Goal: Participate in discussion: Engage in conversation with other users on a specific topic

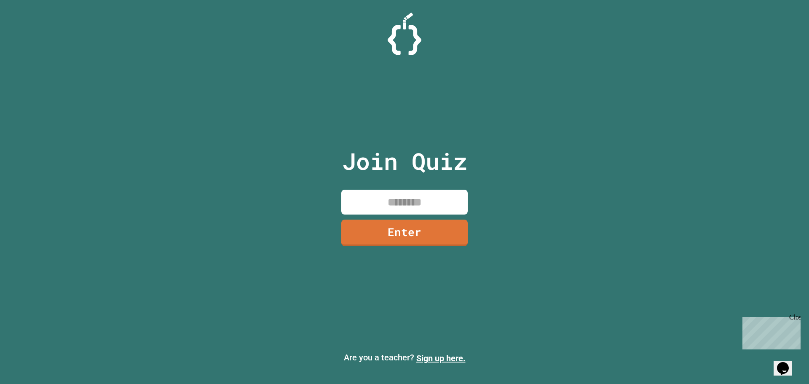
drag, startPoint x: 436, startPoint y: 204, endPoint x: 442, endPoint y: 200, distance: 6.9
click at [437, 204] on input at bounding box center [404, 202] width 126 height 25
type input "********"
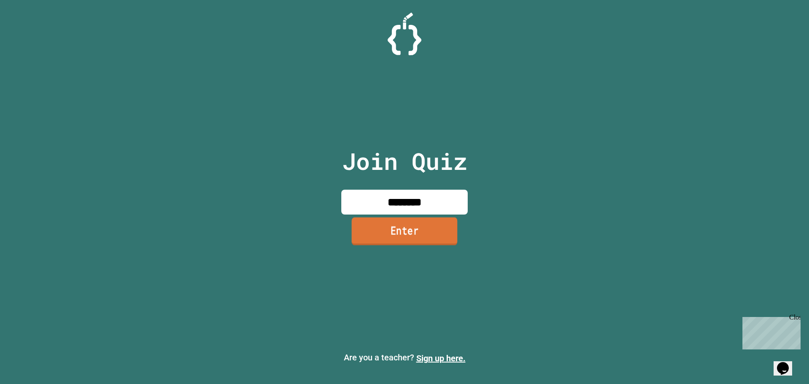
click at [448, 234] on link "Enter" at bounding box center [404, 231] width 106 height 28
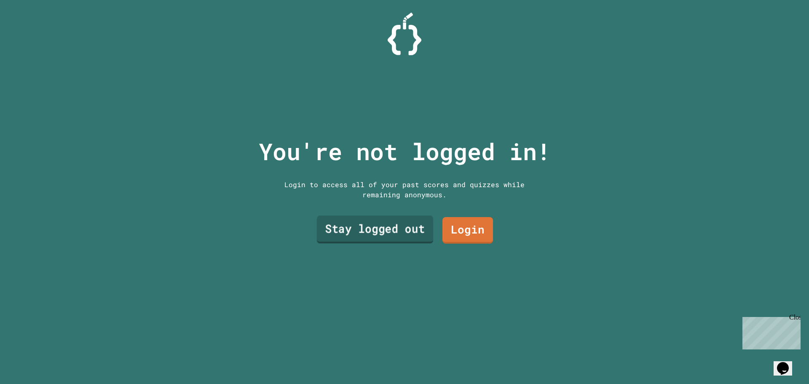
click at [392, 224] on link "Stay logged out" at bounding box center [375, 230] width 117 height 28
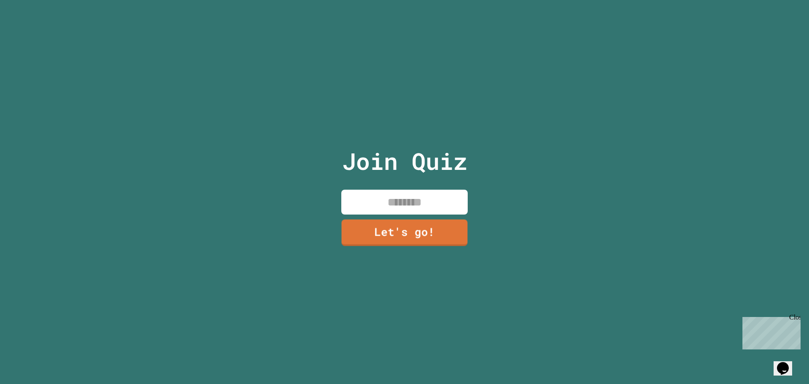
click at [413, 203] on input at bounding box center [404, 202] width 126 height 25
type input "****"
click at [416, 239] on link "Let's go!" at bounding box center [405, 232] width 128 height 28
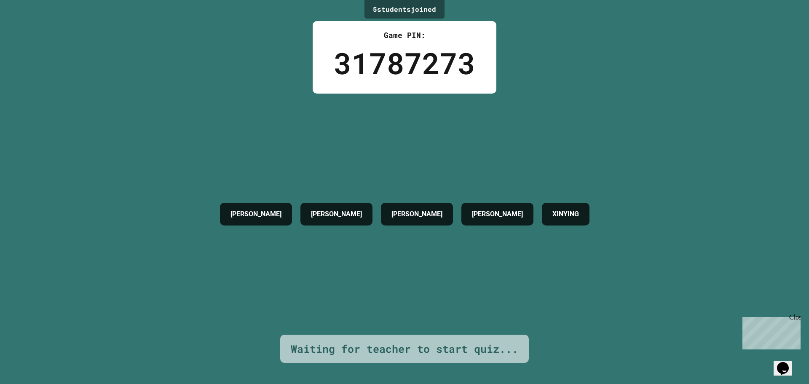
click at [799, 315] on div "Close" at bounding box center [794, 319] width 11 height 11
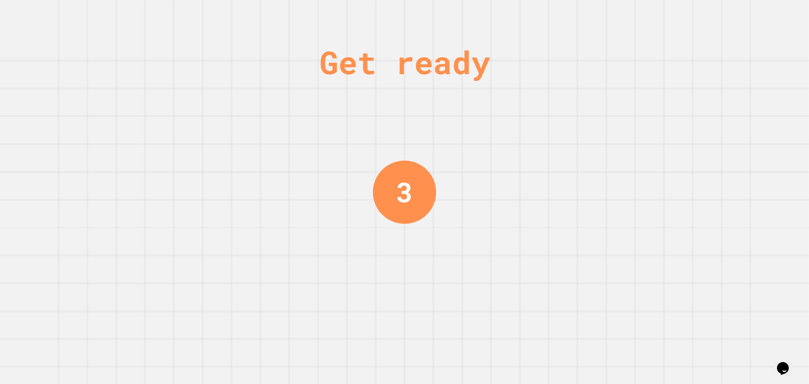
click at [525, 101] on div "Get ready 3" at bounding box center [404, 192] width 809 height 384
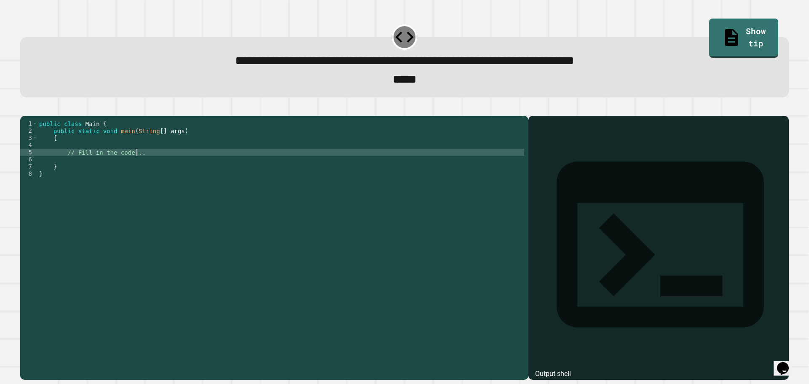
click at [154, 166] on div "public class Main { public static void main ( String [ ] args ) { // Fill in th…" at bounding box center [281, 238] width 487 height 236
type textarea "**********"
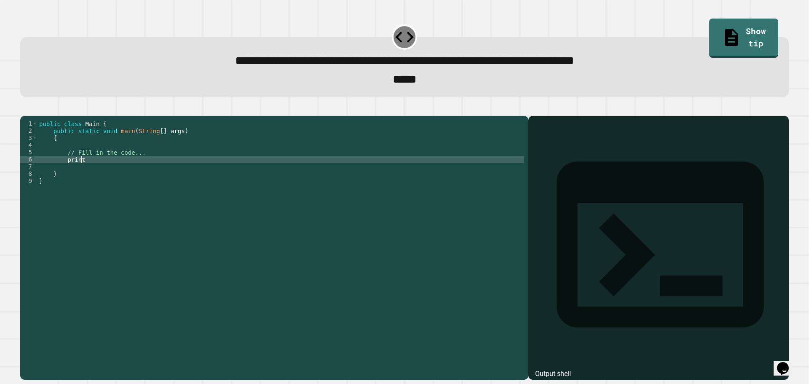
scroll to position [0, 3]
type textarea "*"
type textarea "**********"
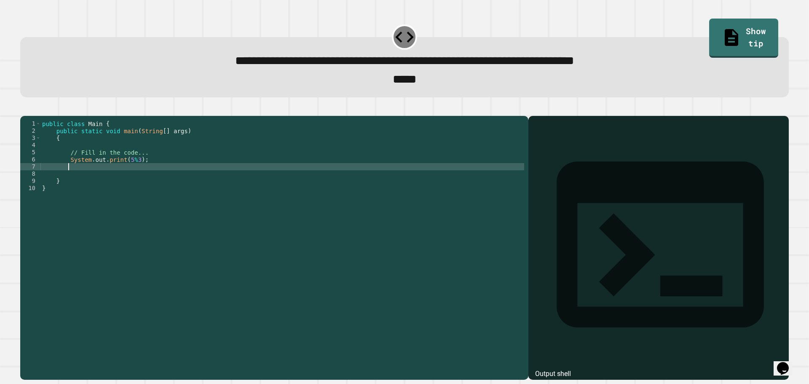
click at [32, 116] on icon "button" at bounding box center [30, 114] width 5 height 6
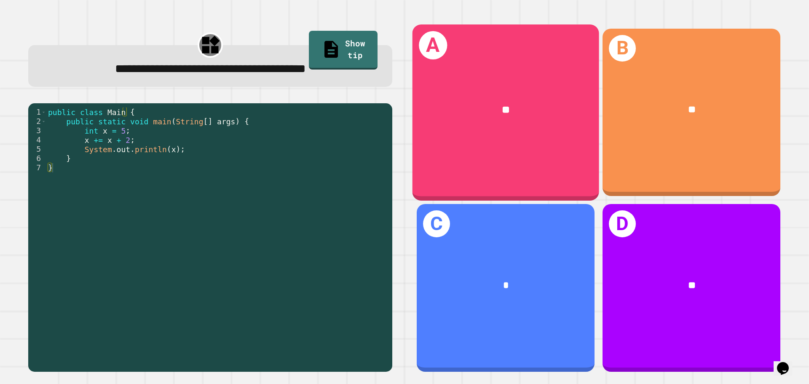
click at [524, 125] on div "**" at bounding box center [506, 110] width 187 height 56
click at [433, 102] on div "**" at bounding box center [505, 110] width 145 height 16
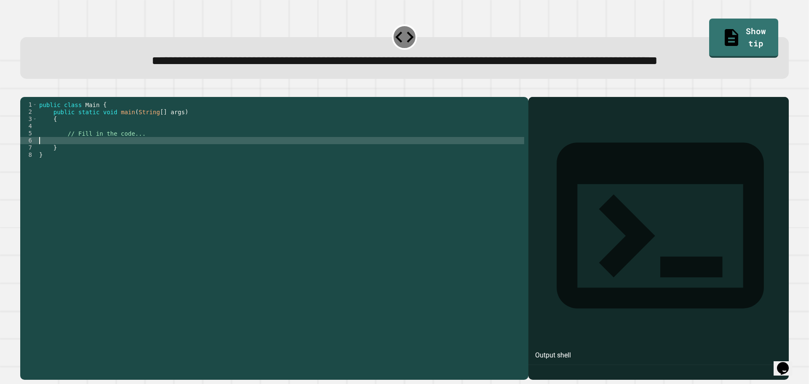
click at [266, 170] on div "public class Main { public static void main ( String [ ] args ) { // Fill in th…" at bounding box center [281, 219] width 487 height 236
click at [40, 172] on div "public class Main { public static void main ( String [ ] args ) { // Fill in th…" at bounding box center [281, 219] width 487 height 236
type textarea "**********"
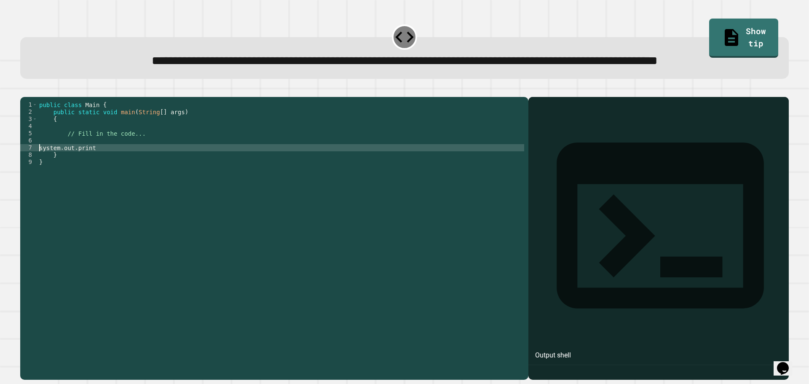
scroll to position [0, 0]
click at [55, 174] on div "public class Main { public static void main ( String [ ] args ) { // Fill in th…" at bounding box center [281, 219] width 487 height 236
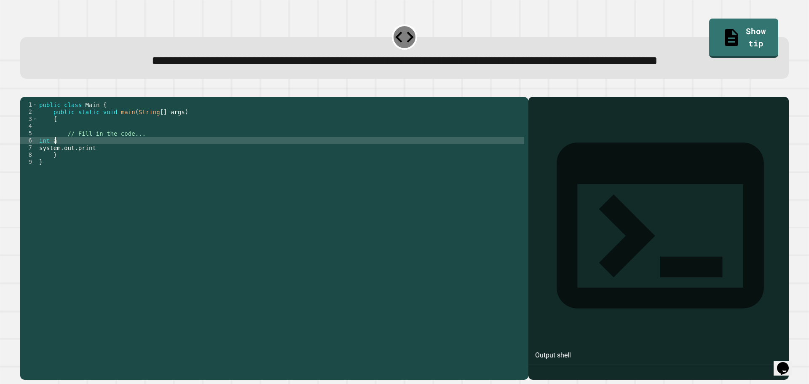
scroll to position [0, 1]
type textarea "**********"
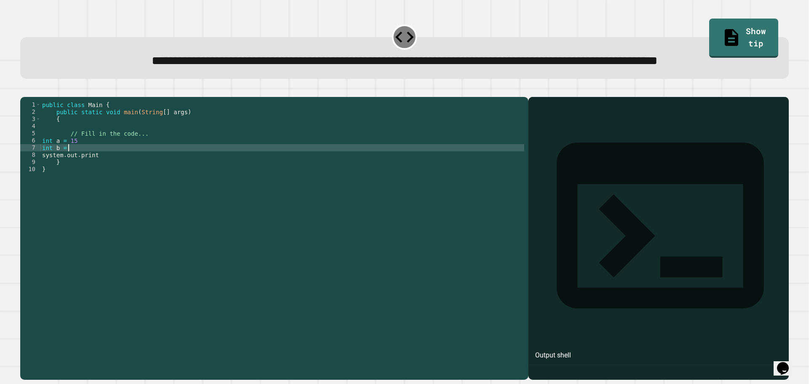
scroll to position [0, 1]
click at [135, 189] on div "public class Main { public static void main ( String [ ] args ) { // Fill in th…" at bounding box center [282, 219] width 484 height 236
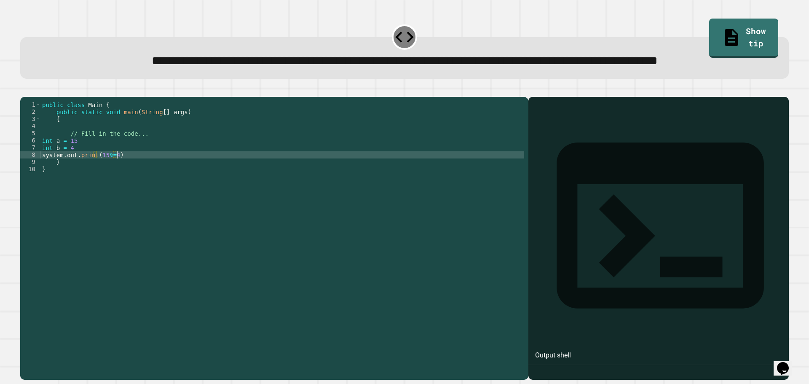
scroll to position [0, 5]
click at [24, 90] on button "button" at bounding box center [24, 90] width 0 height 0
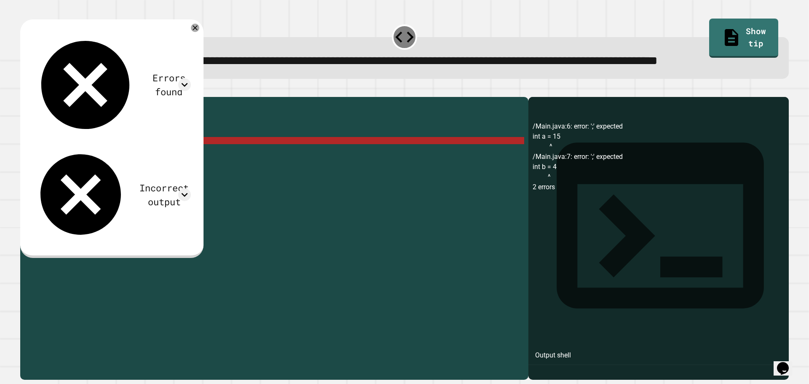
scroll to position [0, 2]
click at [92, 173] on div "public class Main { public static void main ( String [ ] args ) { // Fill in th…" at bounding box center [282, 219] width 484 height 236
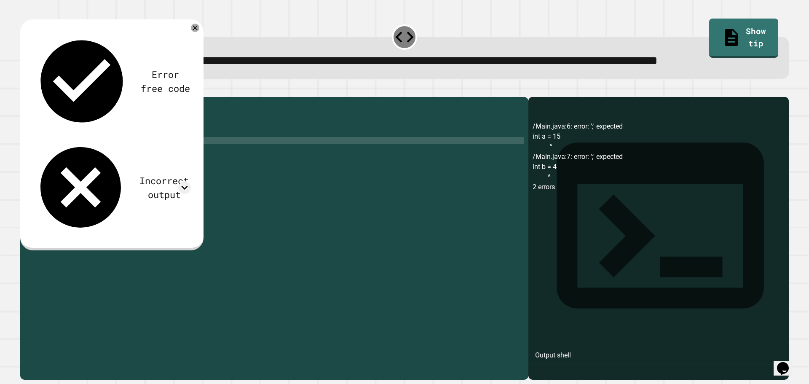
click at [87, 182] on div "public class Main { public static void main ( String [ ] args ) { // Fill in th…" at bounding box center [282, 219] width 484 height 236
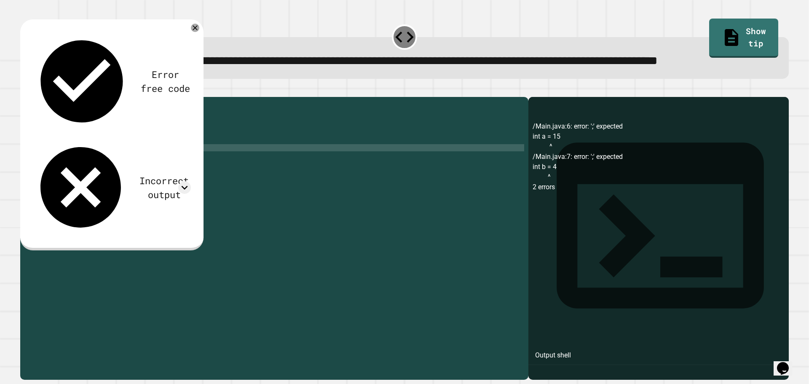
type textarea "**********"
click at [24, 90] on icon "button" at bounding box center [24, 90] width 0 height 0
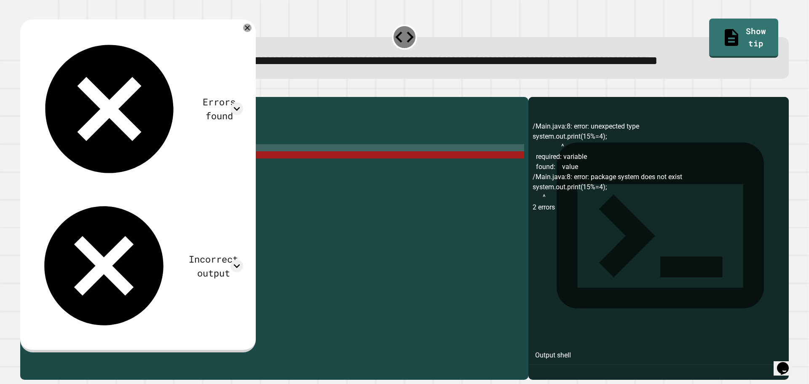
click at [110, 181] on div "public class Main { public static void main ( String [ ] args ) { // Fill in th…" at bounding box center [282, 219] width 484 height 236
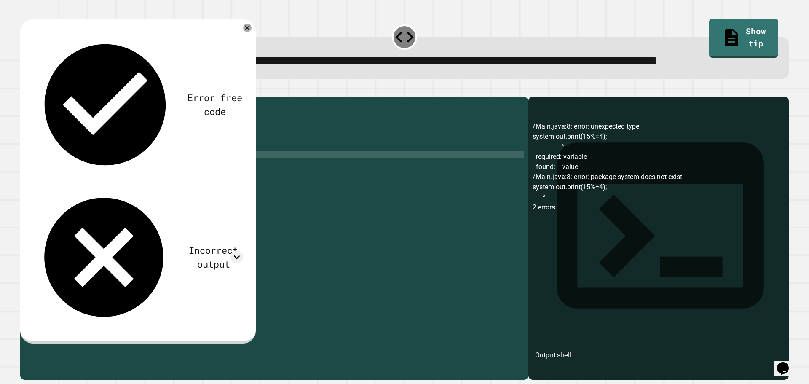
scroll to position [0, 3]
drag, startPoint x: 113, startPoint y: 195, endPoint x: 103, endPoint y: 195, distance: 10.1
click at [102, 195] on div "public class Main { public static void main ( String [ ] args ) { // Fill in th…" at bounding box center [282, 219] width 484 height 236
click at [104, 195] on div "public class Main { public static void main ( String [ ] args ) { // Fill in th…" at bounding box center [282, 212] width 484 height 222
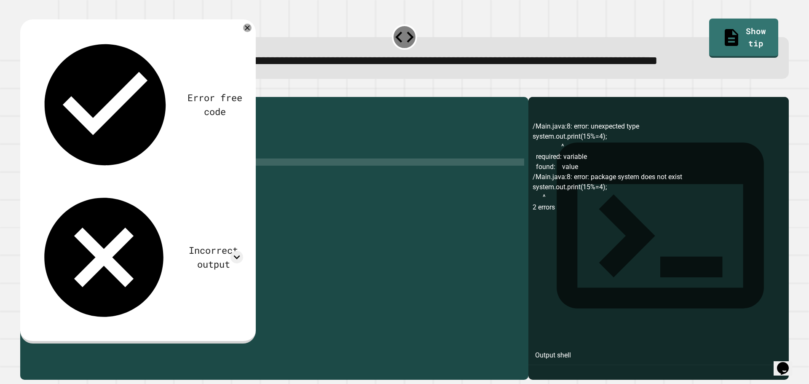
click at [24, 90] on icon "button" at bounding box center [24, 90] width 0 height 0
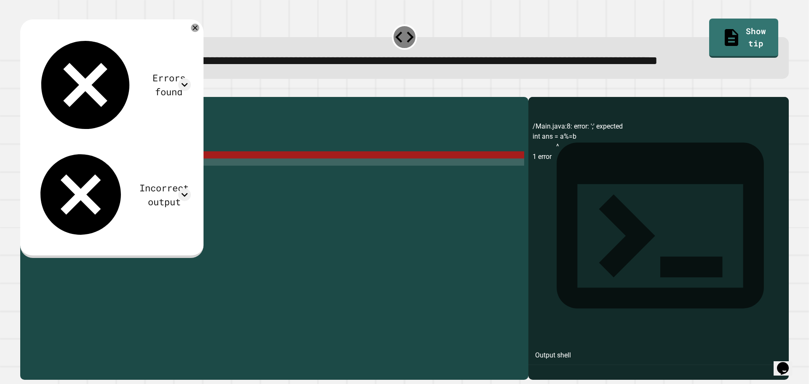
scroll to position [0, 3]
drag, startPoint x: 74, startPoint y: 188, endPoint x: 66, endPoint y: 187, distance: 7.6
click at [66, 187] on div "public class Main { public static void main ( String [ ] args ) { // Fill in th…" at bounding box center [282, 219] width 484 height 236
click at [127, 190] on div "public class Main { public static void main ( String [ ] args ) { // Fill in th…" at bounding box center [282, 219] width 484 height 236
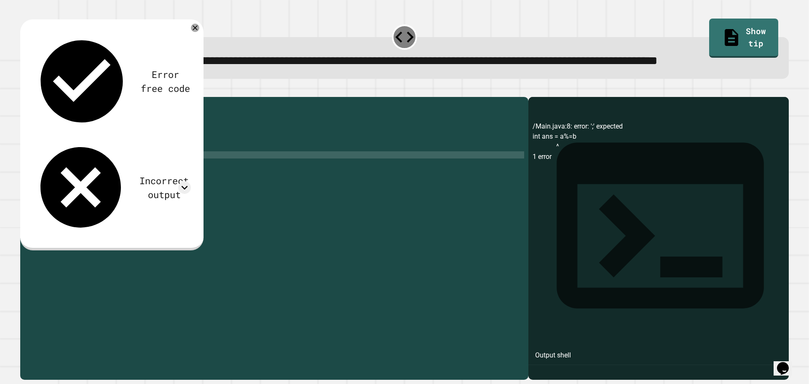
click at [42, 97] on div at bounding box center [404, 92] width 769 height 10
click at [24, 90] on button "button" at bounding box center [24, 90] width 0 height 0
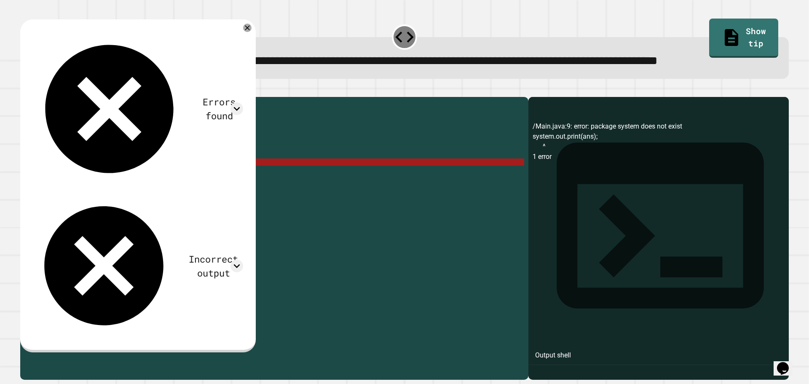
drag, startPoint x: 73, startPoint y: 188, endPoint x: 41, endPoint y: 190, distance: 32.1
click at [41, 190] on div "public class Main { public static void main ( String [ ] args ) { // Fill in th…" at bounding box center [282, 219] width 484 height 236
click at [69, 187] on div "public class Main { public static void main ( String [ ] args ) { // Fill in th…" at bounding box center [282, 212] width 484 height 222
drag, startPoint x: 73, startPoint y: 188, endPoint x: 68, endPoint y: 190, distance: 5.5
click at [68, 190] on div "public class Main { public static void main ( String [ ] args ) { // Fill in th…" at bounding box center [282, 219] width 484 height 236
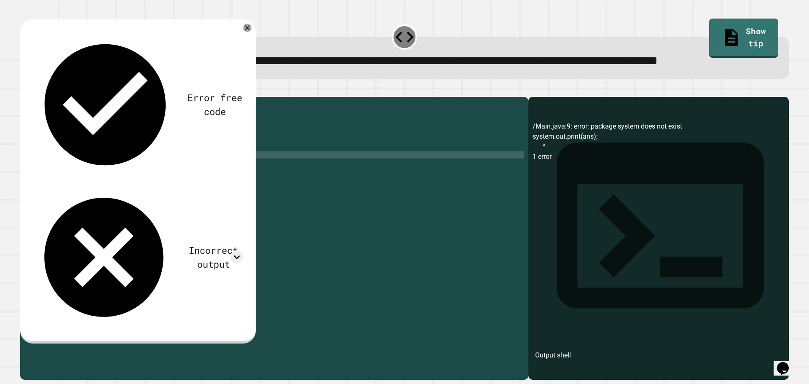
click at [24, 90] on button "button" at bounding box center [24, 90] width 0 height 0
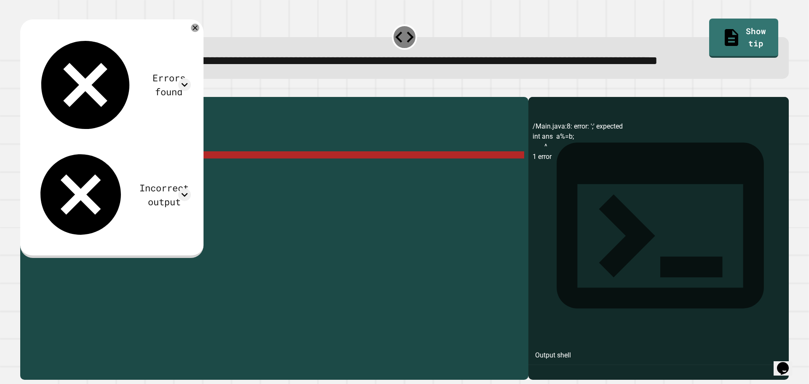
click at [66, 189] on div "public class Main { public static void main ( String [ ] args ) { // Fill in th…" at bounding box center [282, 219] width 484 height 236
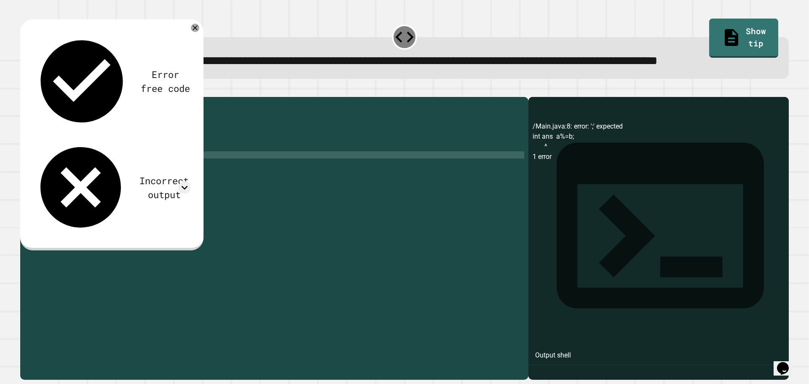
click at [24, 90] on icon "button" at bounding box center [24, 90] width 0 height 0
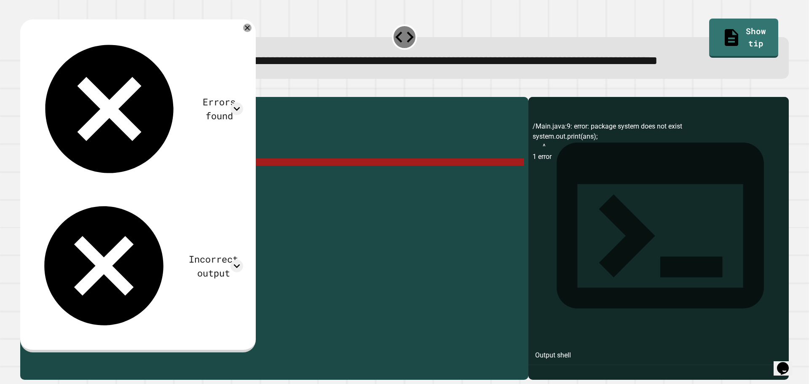
click at [41, 196] on div "public class Main { public static void main ( String [ ] args ) { // Fill in th…" at bounding box center [282, 219] width 484 height 236
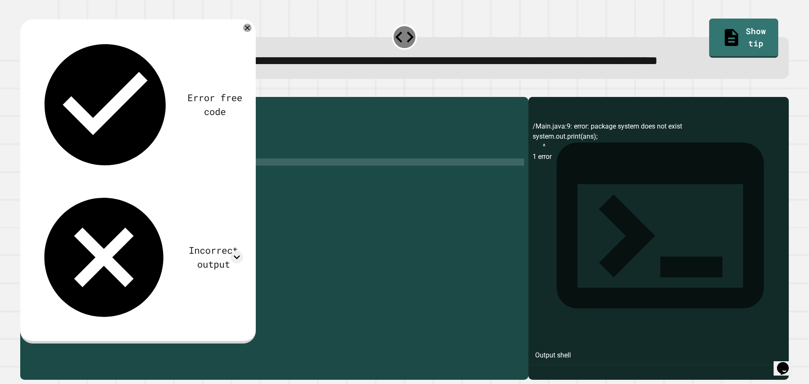
scroll to position [0, 0]
type textarea "**********"
click at [24, 90] on icon "button" at bounding box center [24, 90] width 0 height 0
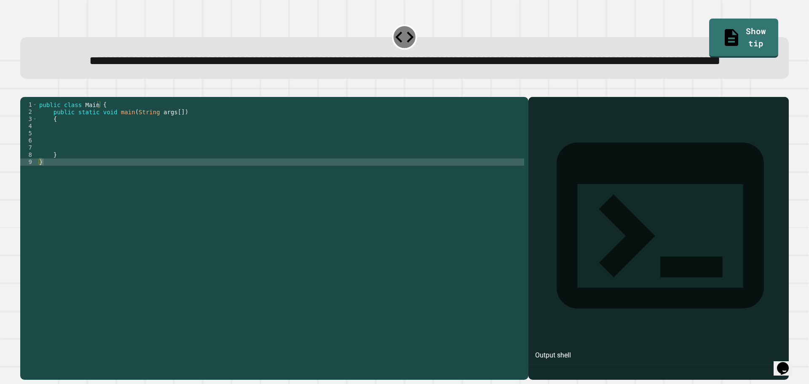
click at [184, 169] on div "public class Main { public static void main ( String args [ ]) { } }" at bounding box center [281, 219] width 487 height 236
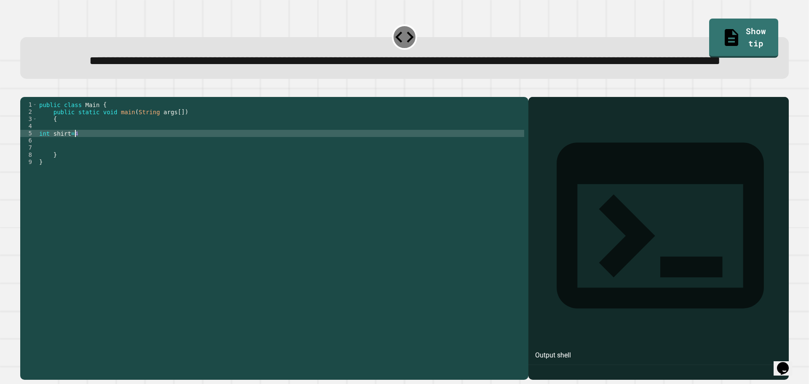
scroll to position [0, 2]
type textarea "**********"
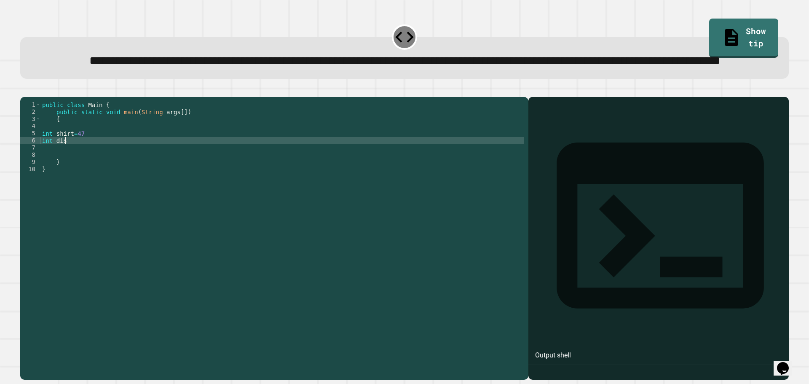
scroll to position [0, 1]
type textarea "**********"
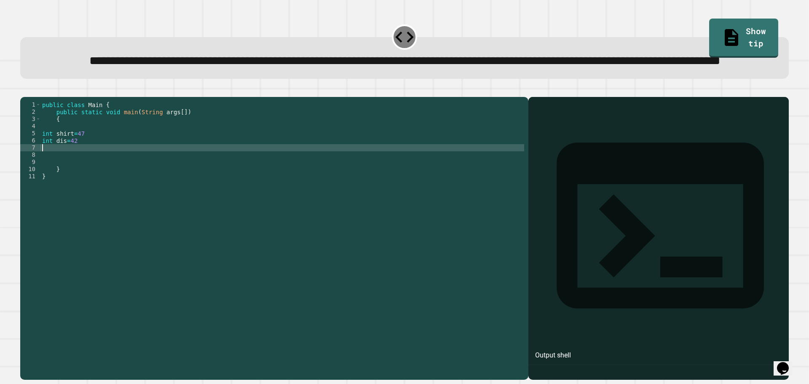
click at [67, 173] on div "public class Main { public static void main ( String args [ ]) { int shirt = 47…" at bounding box center [282, 219] width 484 height 236
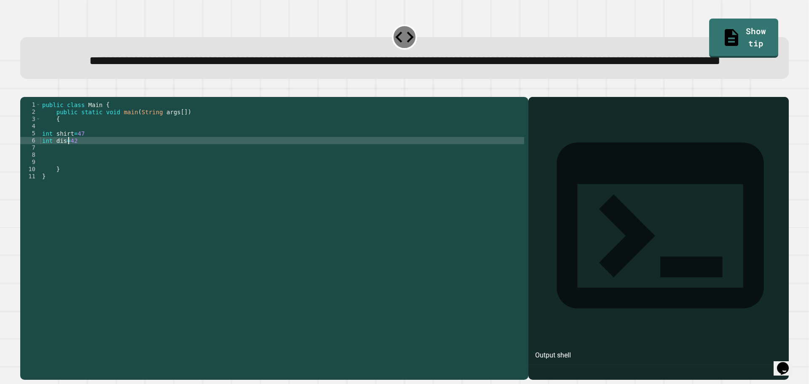
type textarea "**********"
click at [76, 179] on div "public class Main { public static void main ( String args [ ]) { int shirt = 47…" at bounding box center [282, 219] width 484 height 236
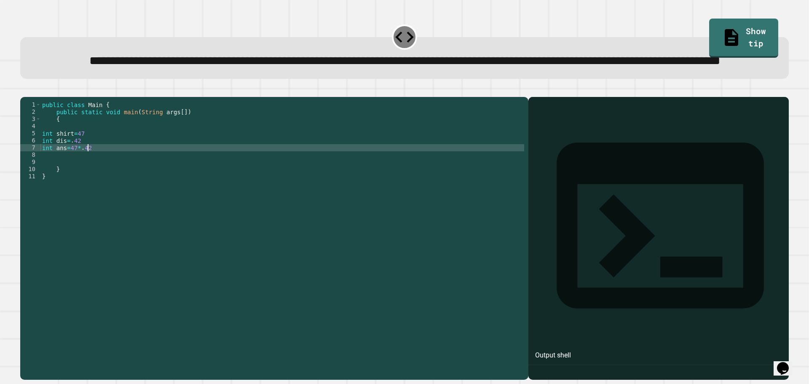
scroll to position [0, 3]
click at [68, 182] on div "public class Main { public static void main ( String args [ ]) { int shirt = 47…" at bounding box center [282, 219] width 484 height 236
click at [118, 182] on div "public class Main { public static void main ( String args [ ]) { int shirt = 47…" at bounding box center [282, 219] width 484 height 236
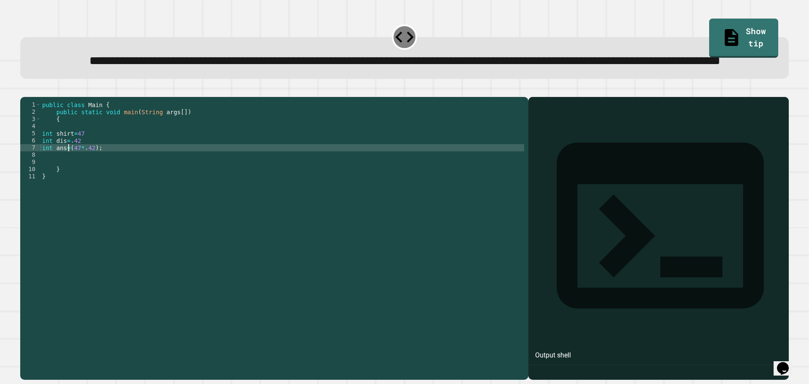
click at [67, 180] on div "public class Main { public static void main ( String args [ ]) { int shirt = 47…" at bounding box center [282, 219] width 484 height 236
type textarea "**********"
click at [74, 188] on div "public class Main { public static void main ( String args [ ]) { int shirt = 47…" at bounding box center [282, 219] width 484 height 236
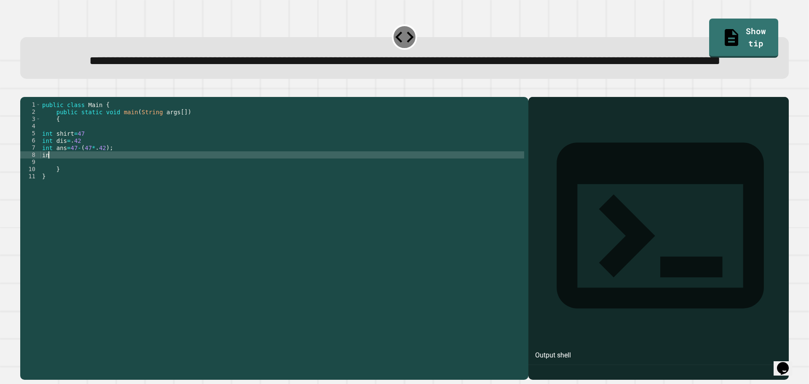
scroll to position [0, 0]
type textarea "*"
click at [24, 90] on icon "button" at bounding box center [24, 90] width 0 height 0
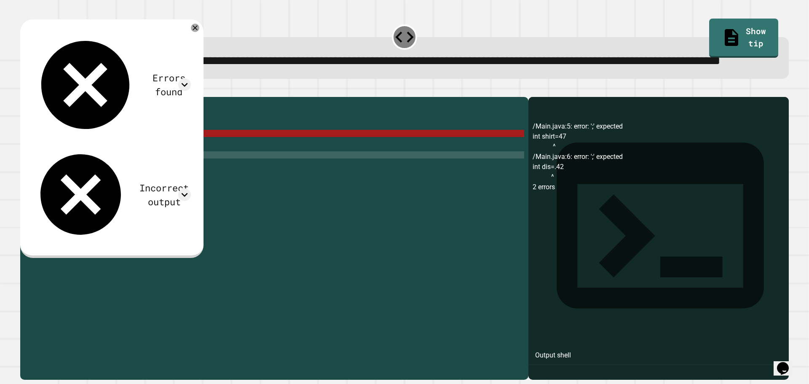
scroll to position [0, 3]
click at [98, 168] on div "public class Main { public static void main ( String args [ ]) { int shirt = 47…" at bounding box center [282, 219] width 484 height 236
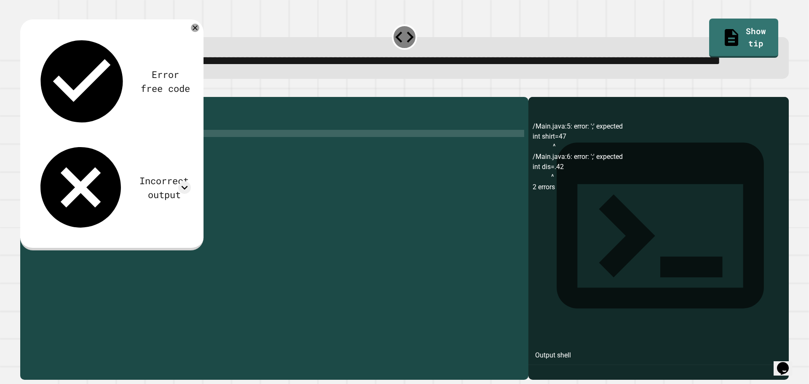
click at [91, 176] on div "public class Main { public static void main ( String args [ ]) { int shirt = 47…" at bounding box center [282, 219] width 484 height 236
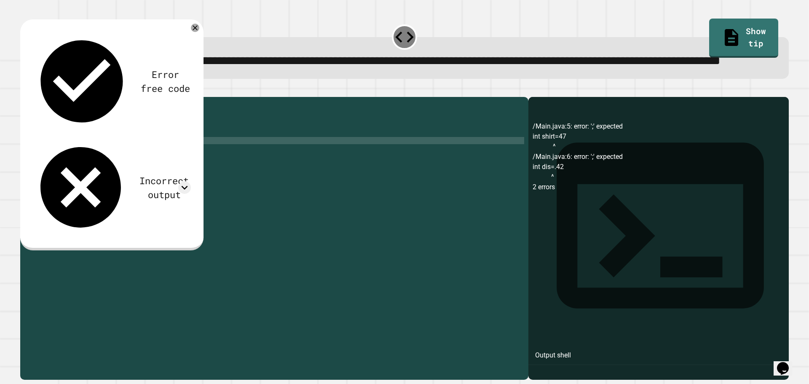
click at [24, 90] on button "button" at bounding box center [24, 90] width 0 height 0
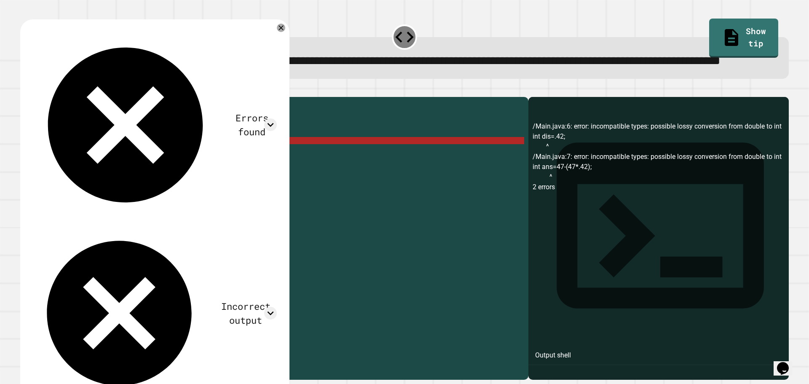
click at [46, 173] on div "public class Main { public static void main ( String args [ ]) { int shirt = 47…" at bounding box center [282, 219] width 484 height 236
click at [45, 173] on div "public class Main { public static void main ( String args [ ]) { int shirt = 47…" at bounding box center [282, 219] width 484 height 236
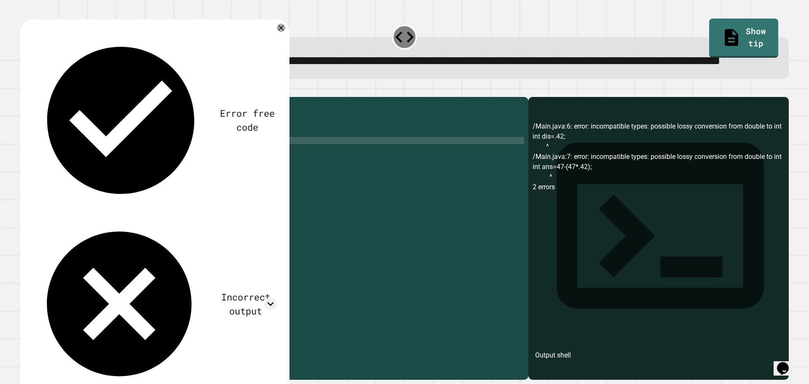
scroll to position [0, 1]
click at [46, 182] on div "public class Main { public static void main ( String args [ ]) { int shirt = 47…" at bounding box center [282, 219] width 484 height 236
type textarea "**********"
click at [24, 90] on icon "button" at bounding box center [24, 90] width 0 height 0
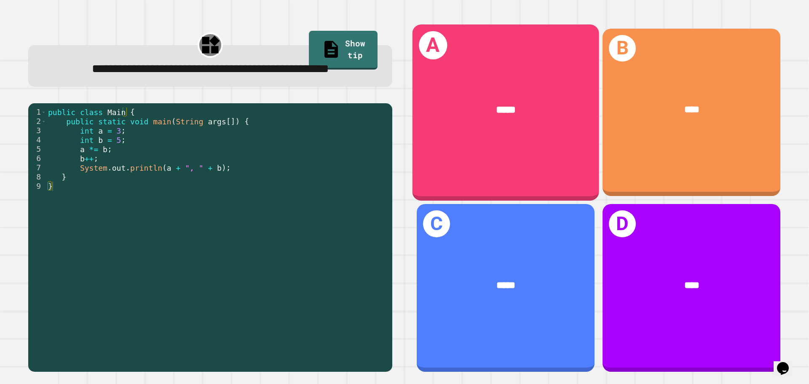
click at [503, 164] on div "A *****" at bounding box center [506, 112] width 187 height 176
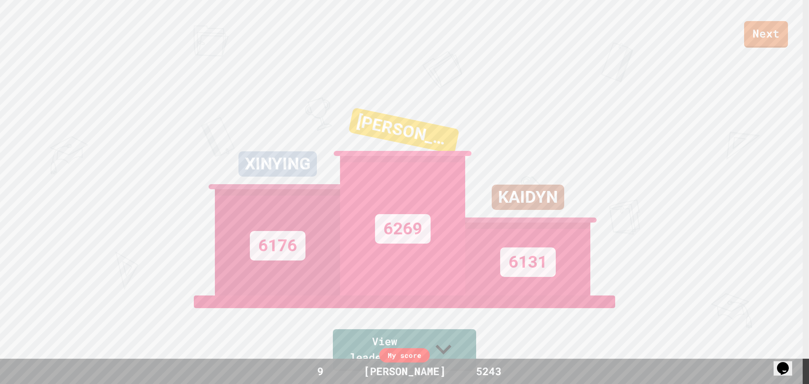
scroll to position [0, 0]
